Goal: Task Accomplishment & Management: Use online tool/utility

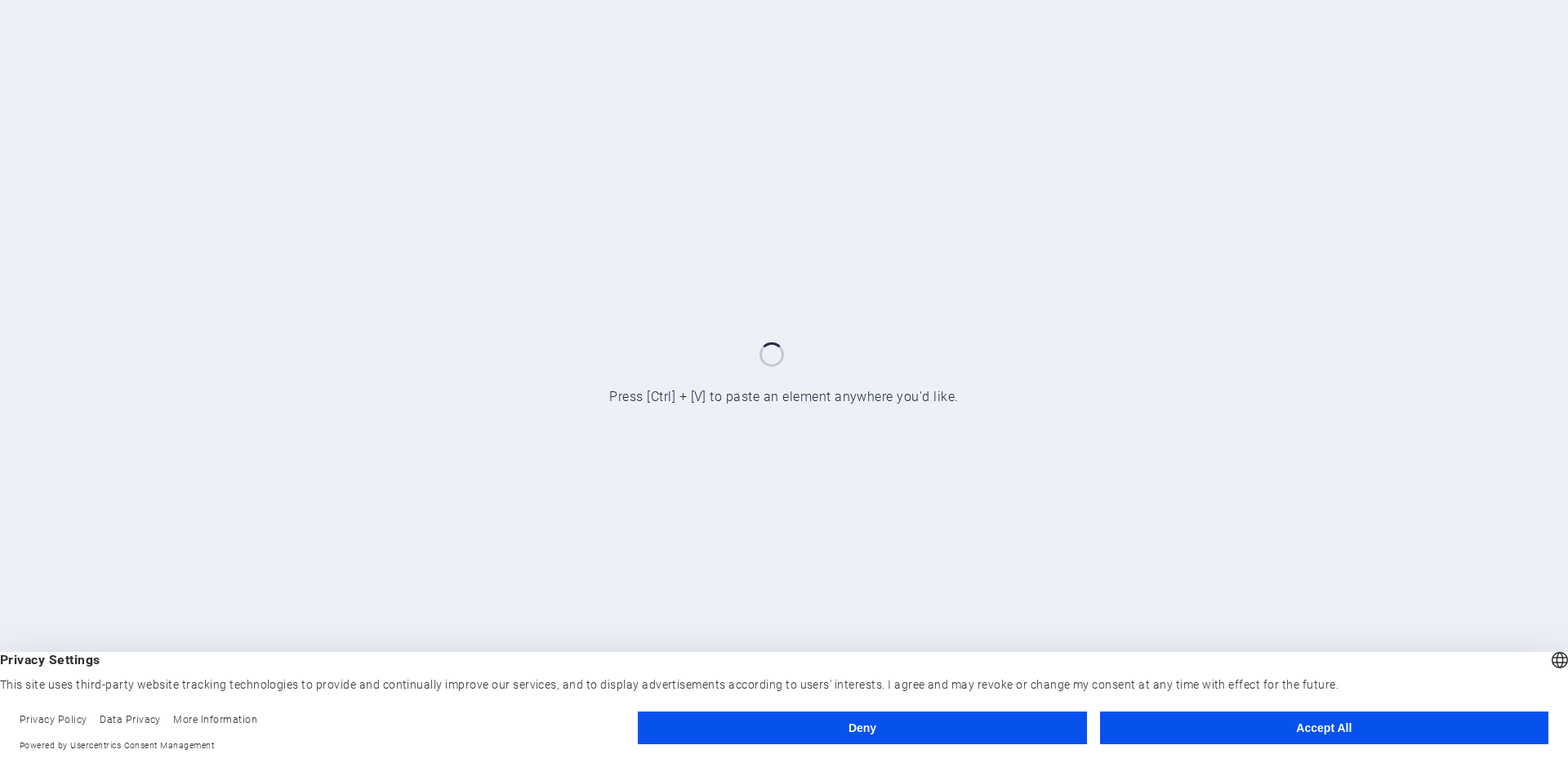
click at [1431, 731] on button "Accept All" at bounding box center [1324, 728] width 448 height 33
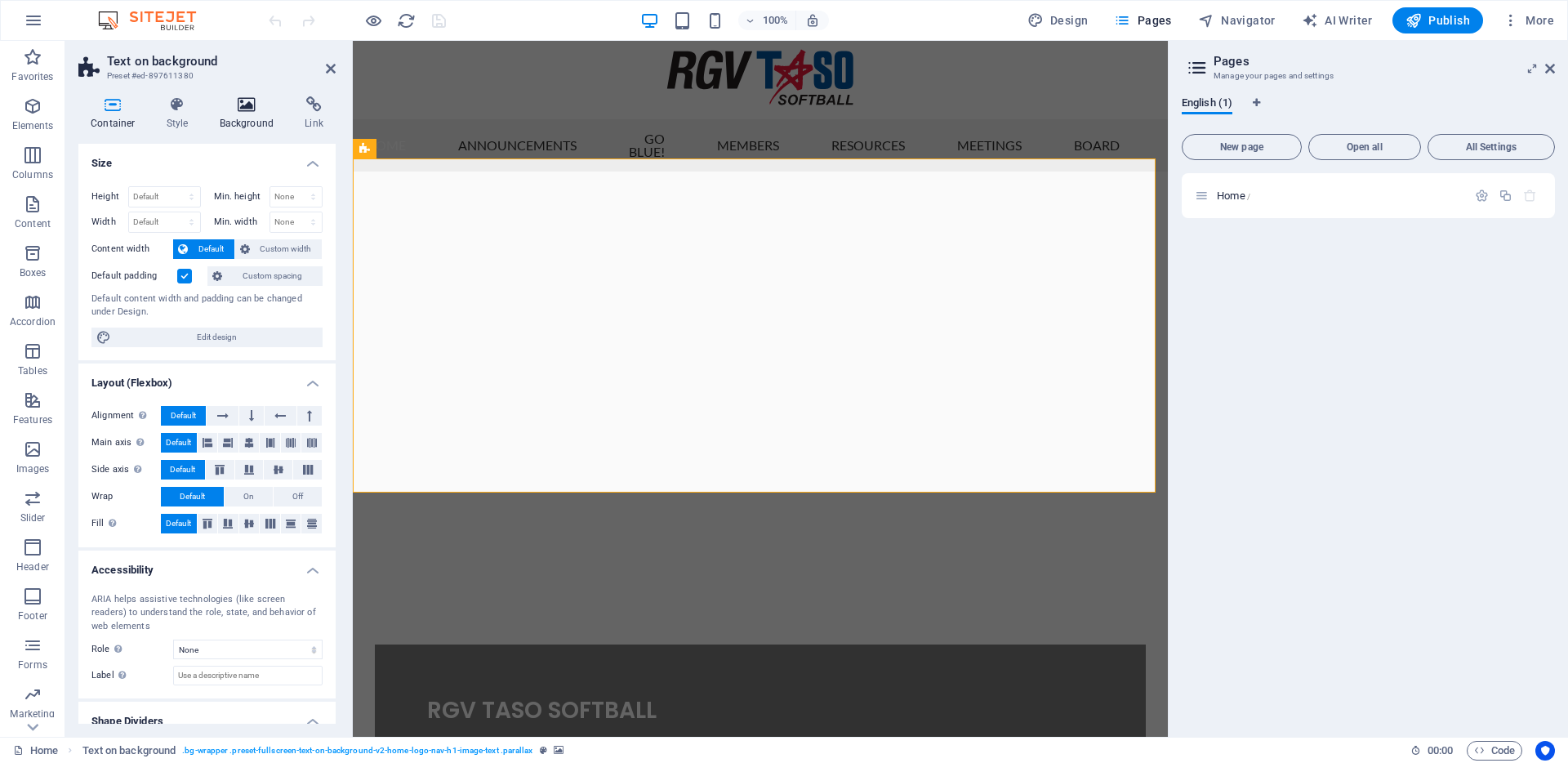
click at [242, 105] on icon at bounding box center [246, 105] width 79 height 16
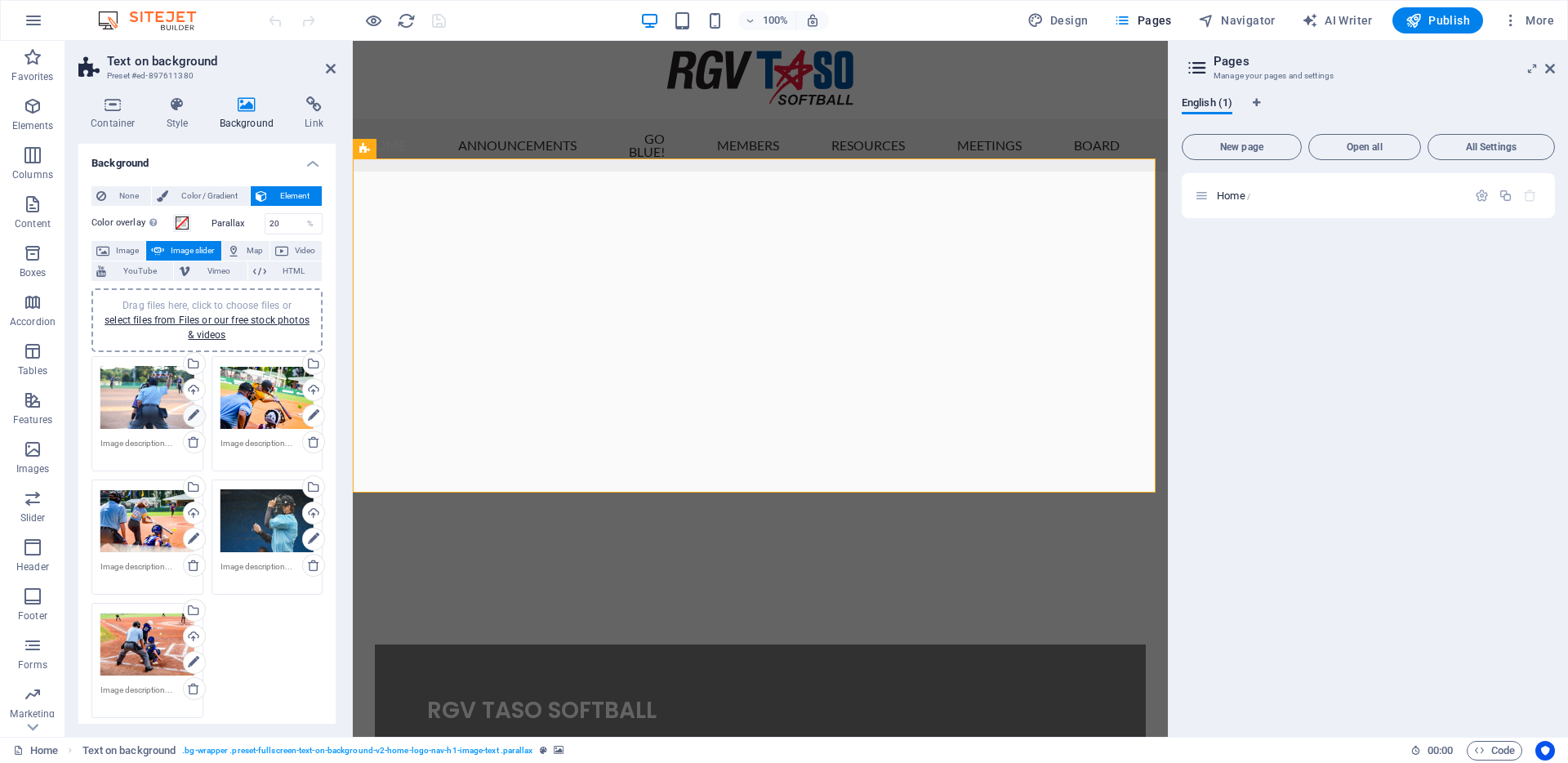
click at [190, 417] on icon at bounding box center [194, 416] width 12 height 20
click at [192, 414] on icon at bounding box center [194, 416] width 12 height 20
click at [308, 412] on icon at bounding box center [314, 416] width 12 height 20
click at [333, 71] on icon at bounding box center [330, 68] width 10 height 13
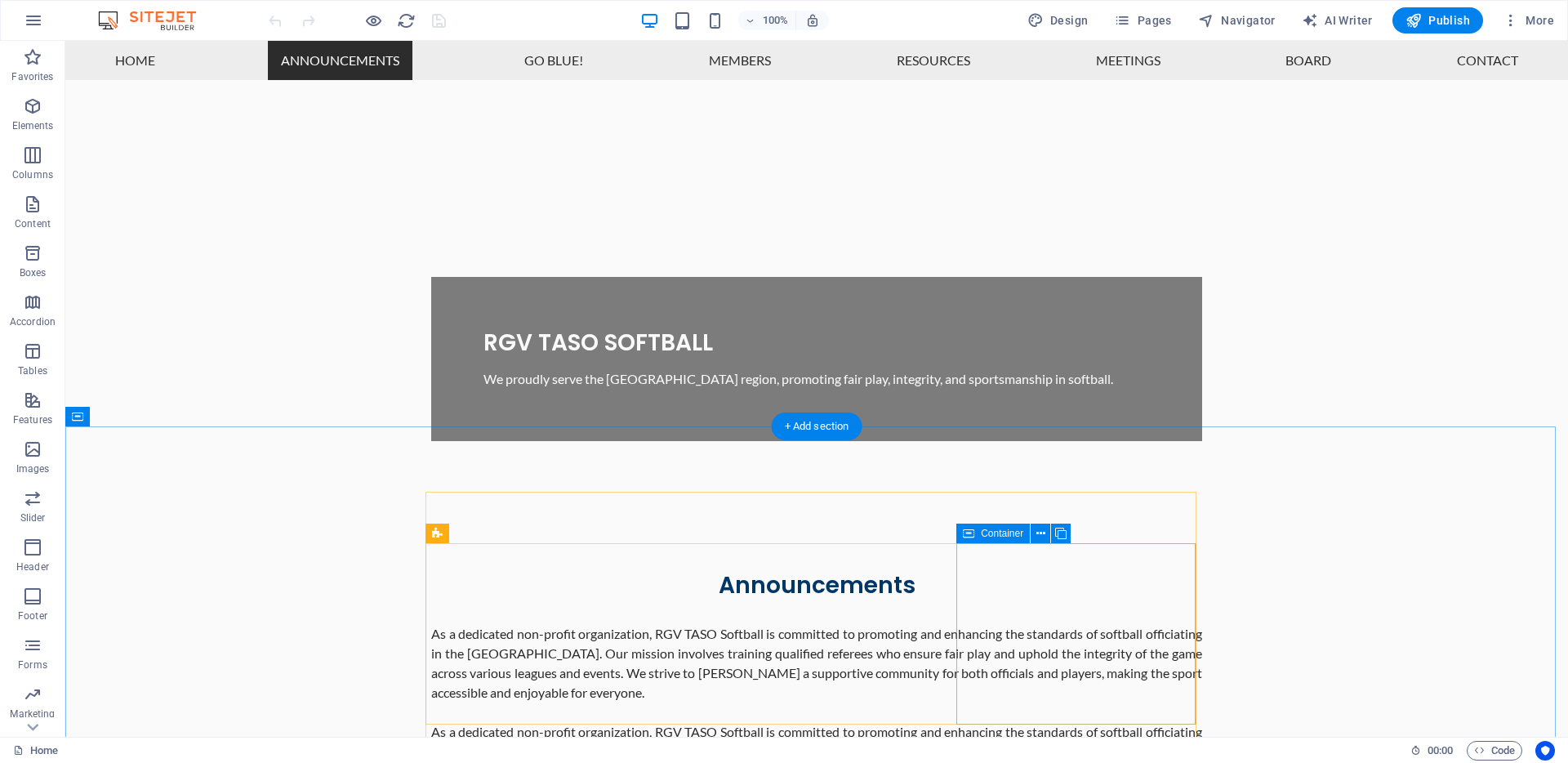
scroll to position [426, 0]
